Goal: Information Seeking & Learning: Learn about a topic

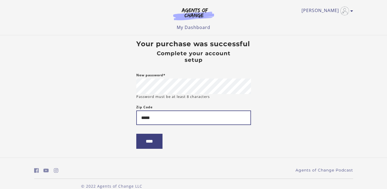
type input "*****"
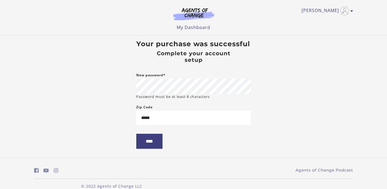
click at [129, 122] on body "Skip to main content Wendy H My Account Support Sign Out Toggle menu Menu My Da…" at bounding box center [193, 94] width 387 height 189
click at [159, 146] on input "****" at bounding box center [149, 140] width 26 height 15
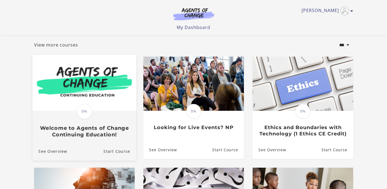
scroll to position [22, 0]
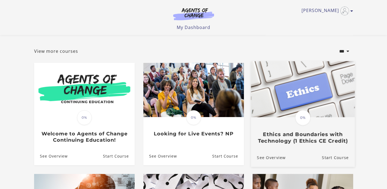
click at [314, 138] on h3 "Ethics and Boundaries with Technology (1 Ethics CE Credit)" at bounding box center [303, 137] width 92 height 13
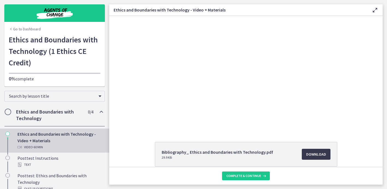
scroll to position [7, 0]
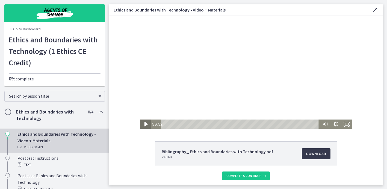
click at [144, 124] on icon "Play Video" at bounding box center [145, 124] width 3 height 5
click at [146, 124] on icon "Pause" at bounding box center [145, 123] width 11 height 9
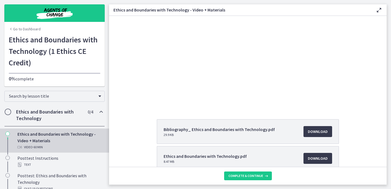
scroll to position [0, 0]
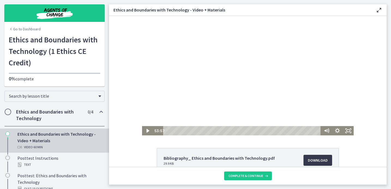
click at [155, 126] on div at bounding box center [248, 75] width 212 height 119
click at [147, 132] on icon "Pause" at bounding box center [147, 130] width 13 height 11
